Goal: Navigation & Orientation: Find specific page/section

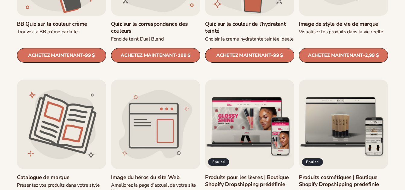
scroll to position [664, 0]
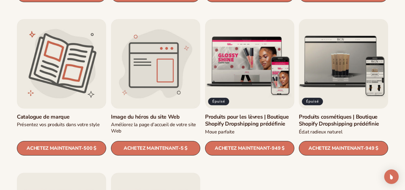
click at [357, 113] on link "Produits cosmétiques | Boutique Shopify Dropshipping prédéfinie" at bounding box center [343, 120] width 89 height 14
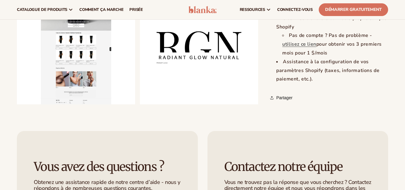
scroll to position [785, 0]
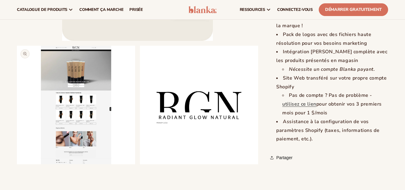
click at [17, 164] on button "Ouvrir le média 2 en modal" at bounding box center [17, 164] width 0 height 0
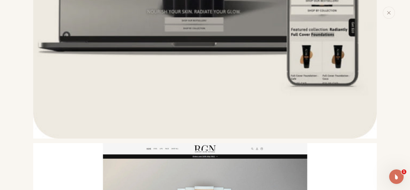
scroll to position [91, 0]
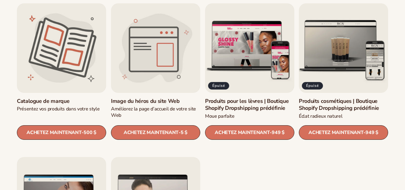
scroll to position [764, 0]
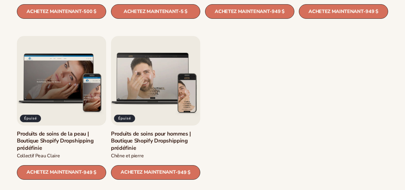
click at [155, 130] on link "Produits de soins pour hommes | Boutique Shopify Dropshipping prédéfinie" at bounding box center [155, 140] width 89 height 21
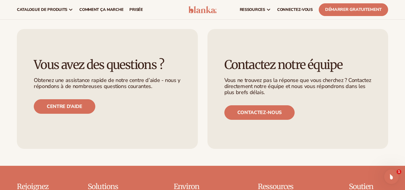
scroll to position [801, 0]
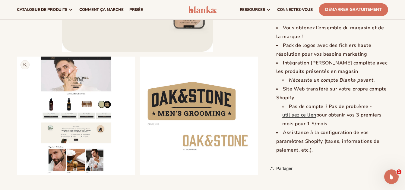
click at [17, 175] on button "Ouvrir le média 2 en modal" at bounding box center [17, 175] width 0 height 0
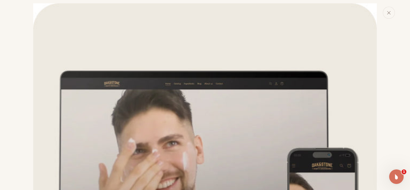
scroll to position [0, 0]
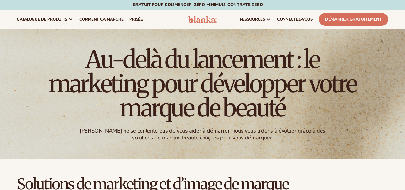
click at [302, 17] on span "CONNECTEZ-VOUS" at bounding box center [295, 19] width 36 height 5
